Goal: Task Accomplishment & Management: Manage account settings

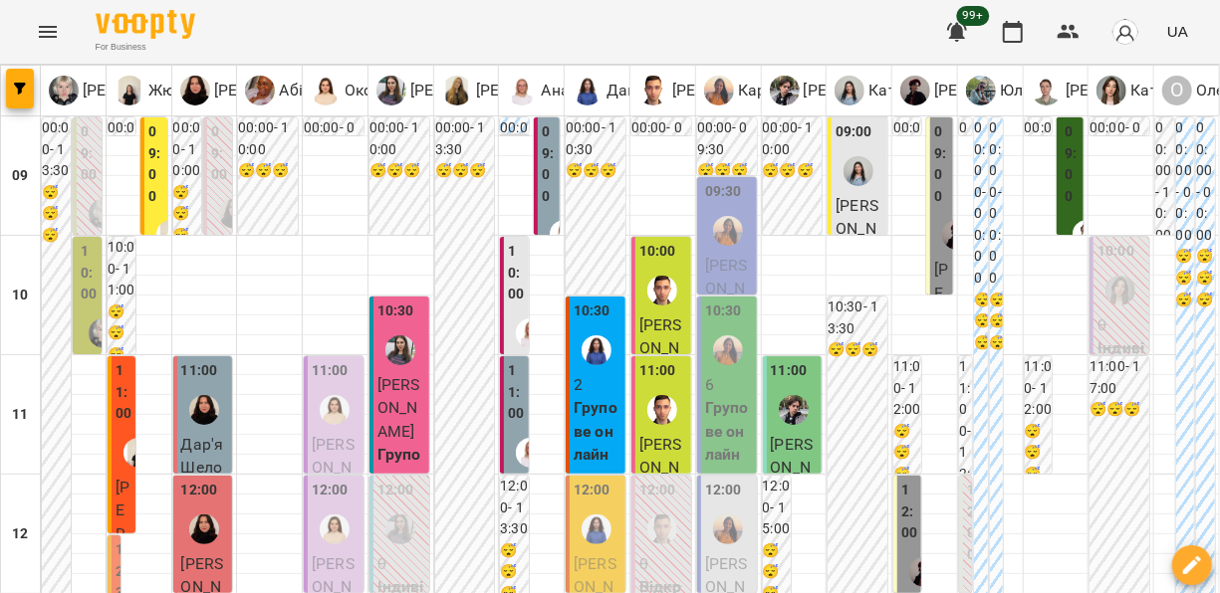
scroll to position [10, 0]
click at [1064, 37] on icon "button" at bounding box center [1069, 32] width 22 height 14
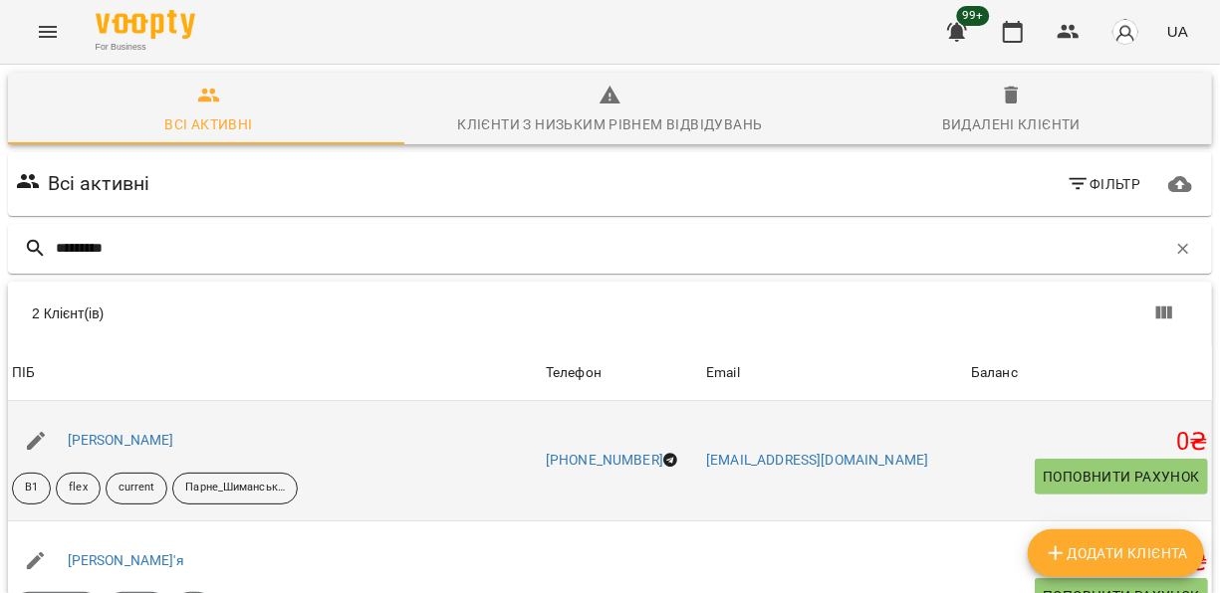
type input "*********"
click at [166, 450] on div "[PERSON_NAME]" at bounding box center [121, 441] width 115 height 28
click at [163, 442] on link "[PERSON_NAME]" at bounding box center [121, 440] width 107 height 16
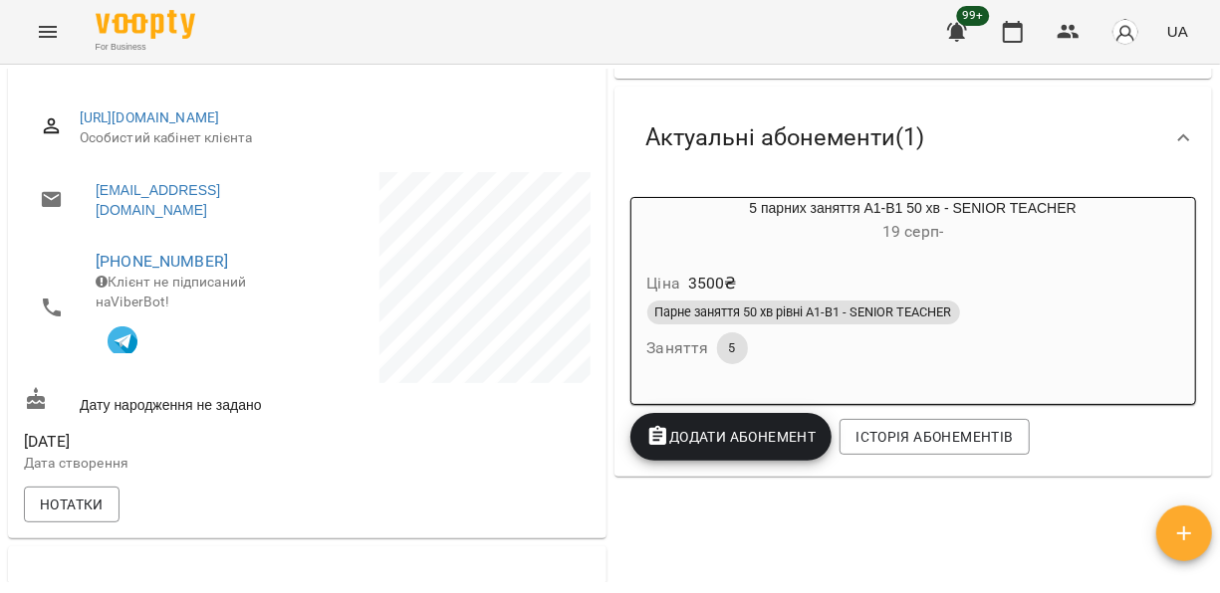
scroll to position [232, 0]
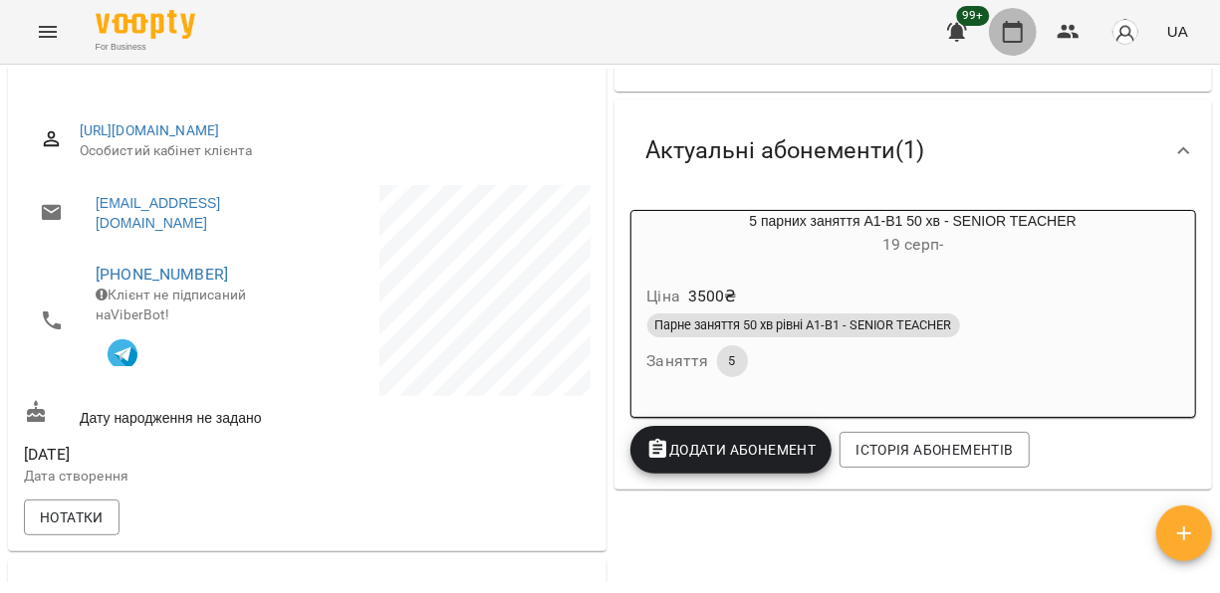
click at [1021, 26] on icon "button" at bounding box center [1013, 32] width 20 height 22
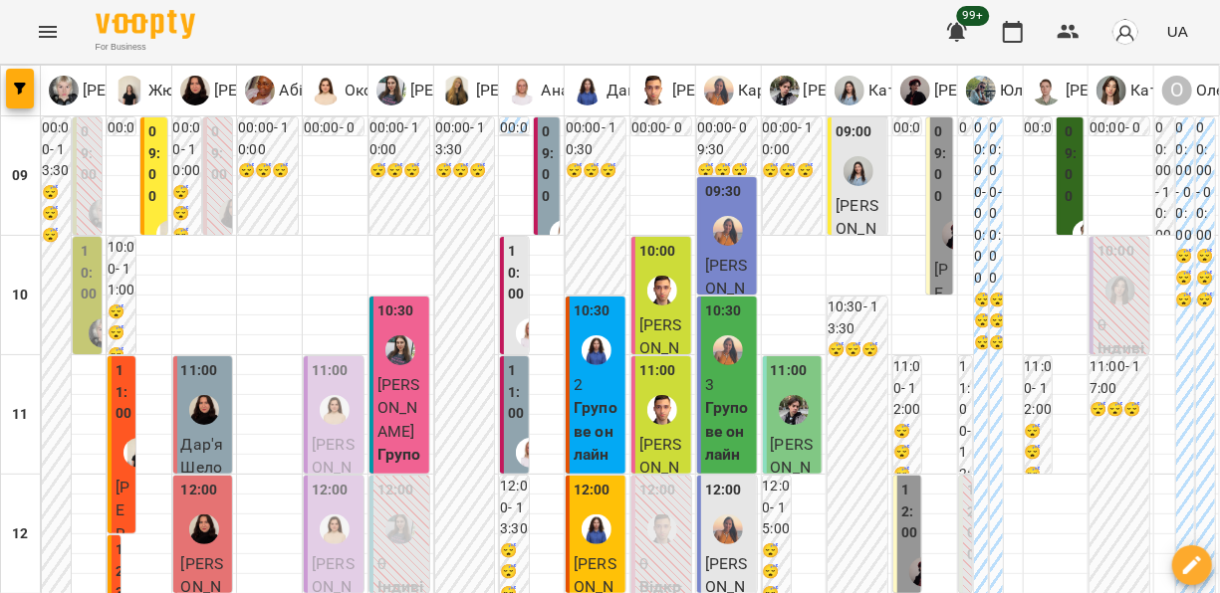
scroll to position [582, 0]
